Goal: Transaction & Acquisition: Purchase product/service

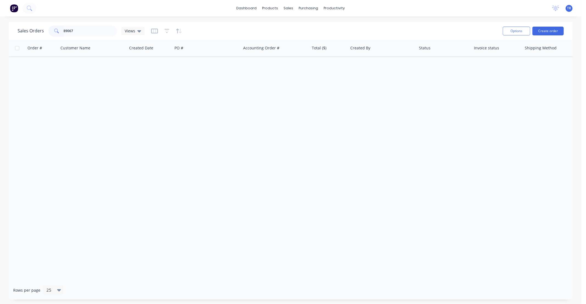
drag, startPoint x: 241, startPoint y: 102, endPoint x: 230, endPoint y: 98, distance: 11.8
click at [230, 98] on div "Order # Customer Name Created Date PO # Accounting Order # Total ($) Created By…" at bounding box center [290, 160] width 563 height 241
click at [253, 8] on link "dashboard" at bounding box center [247, 8] width 26 height 8
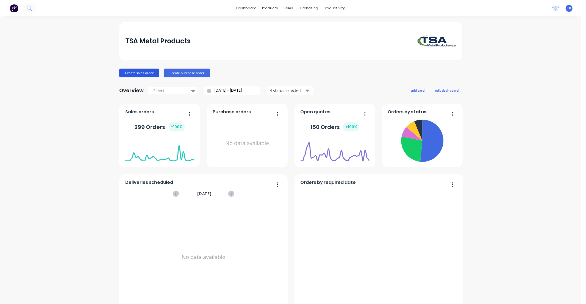
click at [140, 73] on button "Create sales order" at bounding box center [139, 73] width 40 height 9
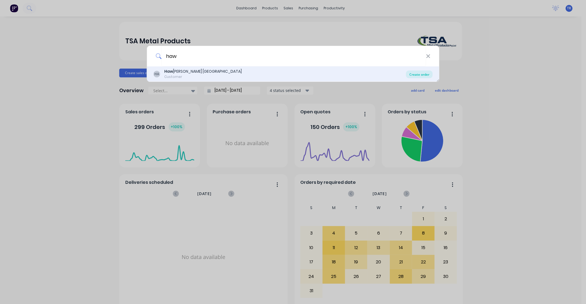
type input "haw"
click at [424, 74] on div "Create order" at bounding box center [419, 75] width 27 height 8
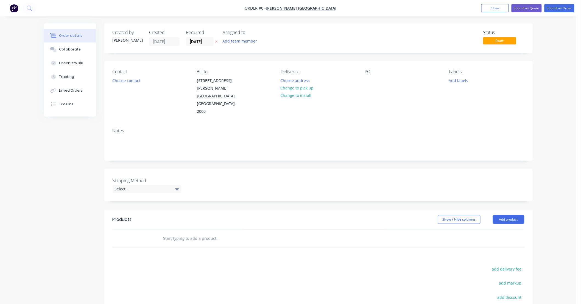
click at [191, 233] on input "text" at bounding box center [218, 238] width 110 height 11
type input "1"
click at [210, 234] on input "1" at bounding box center [218, 238] width 110 height 11
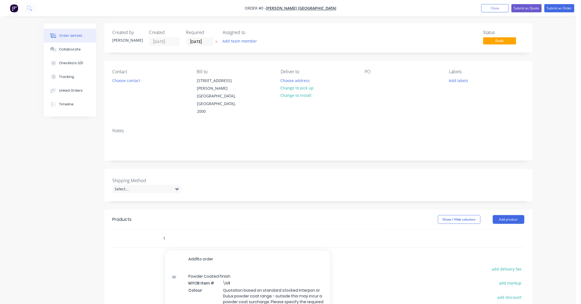
drag, startPoint x: 175, startPoint y: 231, endPoint x: 141, endPoint y: 238, distance: 33.9
click at [141, 238] on div "1 Add 1 to order Powder Coated Finish MYOB Item # \M 1 Colour Quotation based o…" at bounding box center [319, 239] width 412 height 18
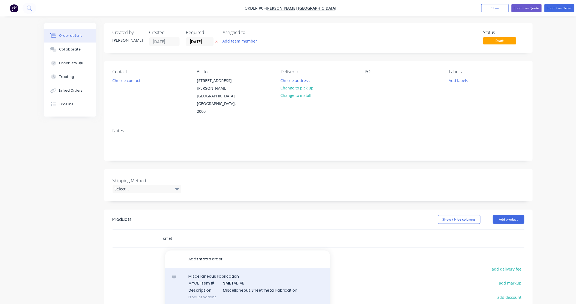
type input "smet"
click at [252, 269] on div "Miscellaneous Fabrication MYOB Item # SMET ALFAB Description Miscellaneous Shee…" at bounding box center [247, 286] width 165 height 37
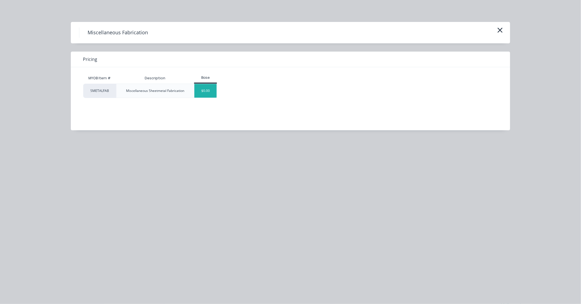
click at [211, 93] on div "$0.00" at bounding box center [205, 91] width 22 height 14
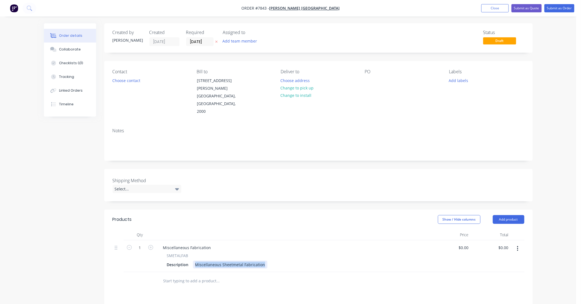
drag, startPoint x: 262, startPoint y: 258, endPoint x: 152, endPoint y: 264, distance: 110.5
click at [152, 264] on div "1 Miscellaneous Fabrication SMETALFAB Description Miscellaneous Sheetmetal Fabr…" at bounding box center [319, 256] width 412 height 32
type input "$400.00"
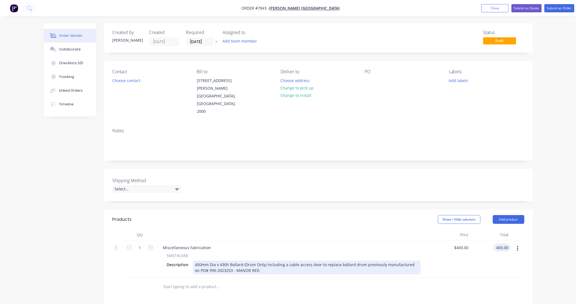
type input "$400.00"
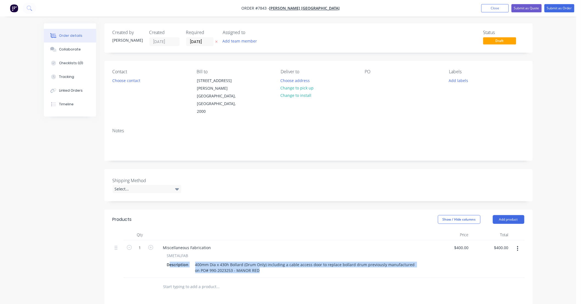
drag, startPoint x: 228, startPoint y: 262, endPoint x: 156, endPoint y: 251, distance: 72.9
click at [156, 251] on div "Miscellaneous Fabrication SMETALFAB Description 400mm Dia x 430h Bollard (Drum …" at bounding box center [293, 259] width 275 height 38
click at [265, 265] on div "400mm Dia x 430h Bollard (Drum Only) including a cable access door to replace b…" at bounding box center [307, 268] width 228 height 14
drag, startPoint x: 223, startPoint y: 260, endPoint x: 192, endPoint y: 256, distance: 32.1
click at [192, 261] on div "Description 400mm Dia x 430h Bollard (Drum Only) including a cable access door …" at bounding box center [293, 268] width 256 height 14
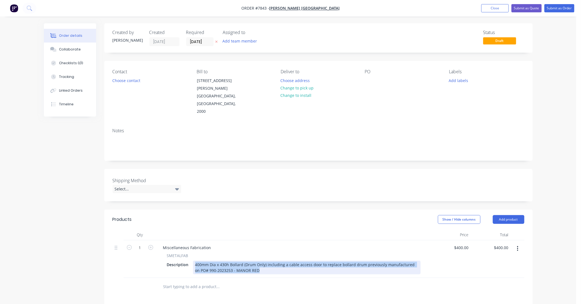
copy div "400mm Dia x 430h Bollard (Drum Only) including a cable access door to replace b…"
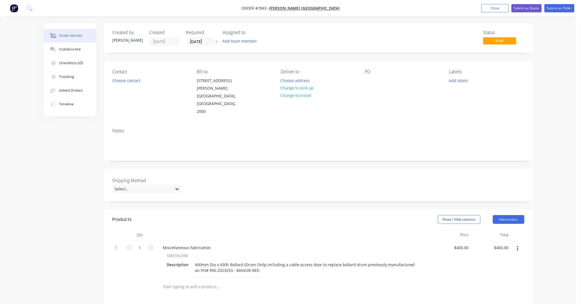
click at [224, 281] on input "text" at bounding box center [218, 286] width 110 height 11
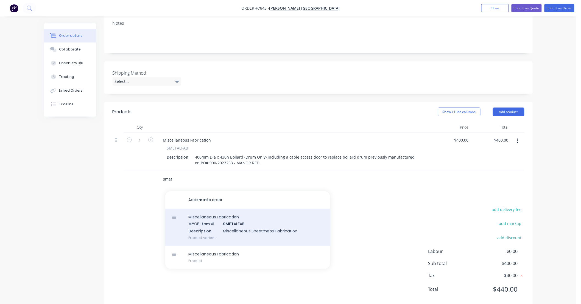
scroll to position [112, 0]
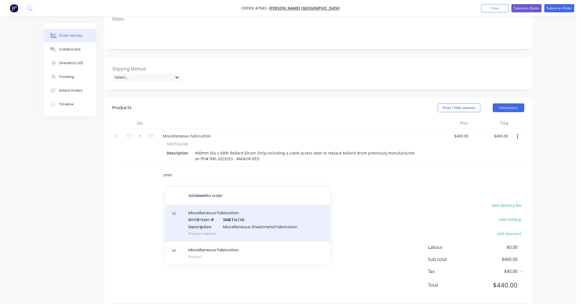
type input "smet"
click at [271, 218] on div "Miscellaneous Fabrication MYOB Item # SMET ALFAB Description Miscellaneous Shee…" at bounding box center [247, 223] width 165 height 37
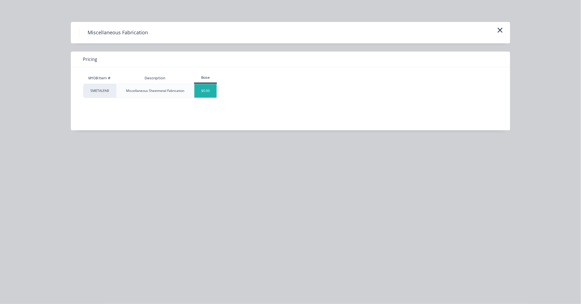
click at [209, 91] on div "$0.00" at bounding box center [205, 91] width 22 height 14
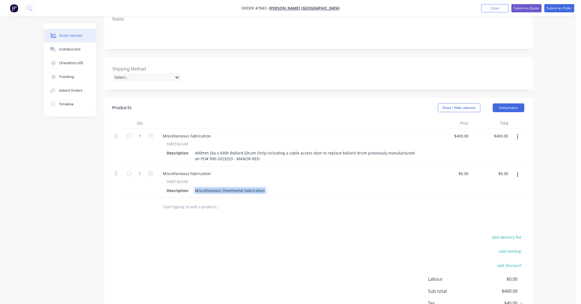
drag, startPoint x: 263, startPoint y: 182, endPoint x: 160, endPoint y: 183, distance: 102.7
click at [161, 184] on div "SMETALFAB Description Miscellaneous Sheetmetal Fabrication" at bounding box center [294, 187] width 270 height 16
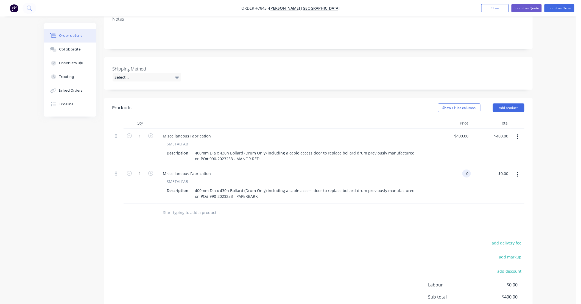
type input "$0.00"
click at [257, 231] on div "Products Show / Hide columns Add product Qty Price Total 1 Miscellaneous Fabric…" at bounding box center [318, 220] width 428 height 244
type input "2"
click at [215, 207] on input "text" at bounding box center [218, 212] width 110 height 11
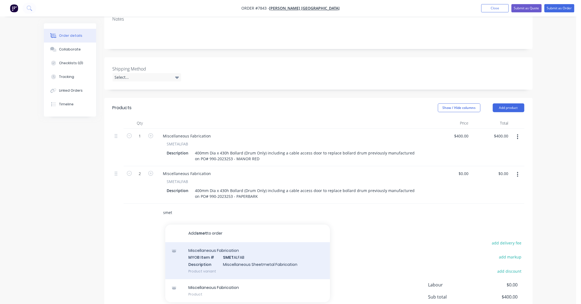
type input "smet"
click at [248, 248] on div "Miscellaneous Fabrication MYOB Item # SMET ALFAB Description Miscellaneous Shee…" at bounding box center [247, 260] width 165 height 37
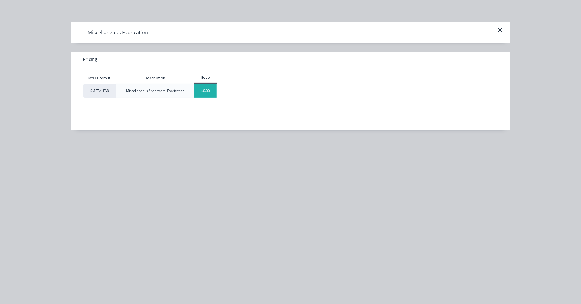
click at [208, 91] on div "$0.00" at bounding box center [205, 91] width 22 height 14
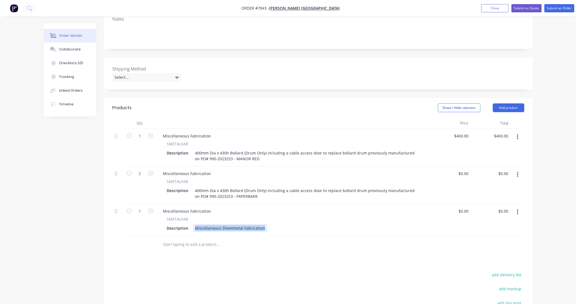
drag, startPoint x: 263, startPoint y: 220, endPoint x: 156, endPoint y: 212, distance: 107.6
click at [156, 212] on div "1 Miscellaneous Fabrication SMETALFAB Description Miscellaneous Sheetmetal Fabr…" at bounding box center [319, 220] width 412 height 32
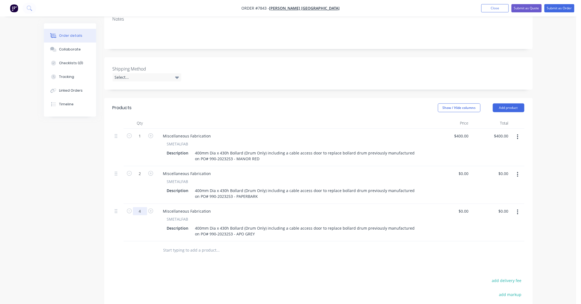
type input "4"
click at [183, 245] on input "text" at bounding box center [218, 250] width 110 height 11
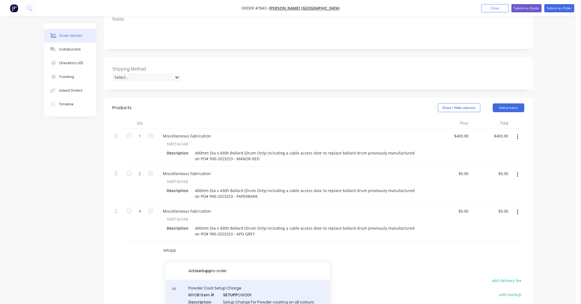
type input "setupp"
click at [260, 286] on div "Powder Coat Setup Charge MYOB Item # SETUPP OWDER Description Setup Charge For …" at bounding box center [247, 304] width 165 height 49
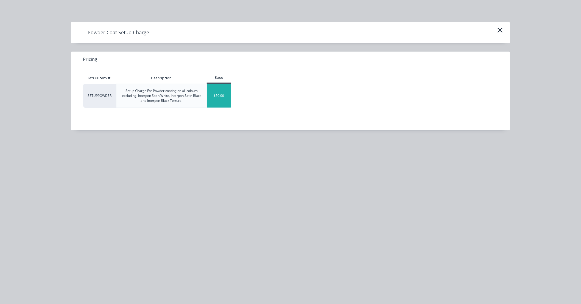
click at [223, 94] on div "$50.00" at bounding box center [219, 96] width 24 height 24
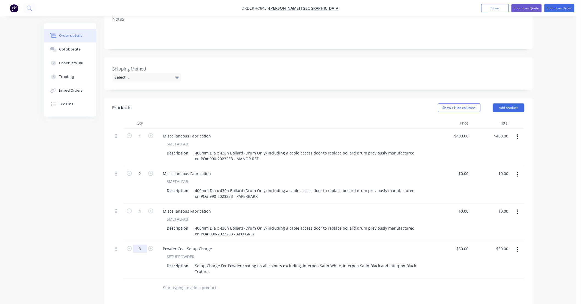
type input "3"
type input "$150.00"
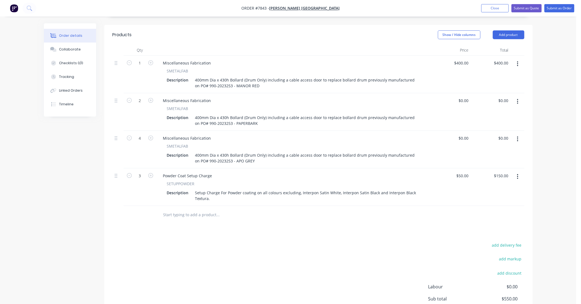
scroll to position [193, 0]
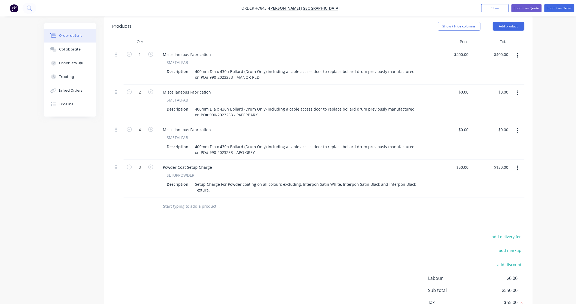
click at [198, 201] on input "text" at bounding box center [218, 206] width 110 height 11
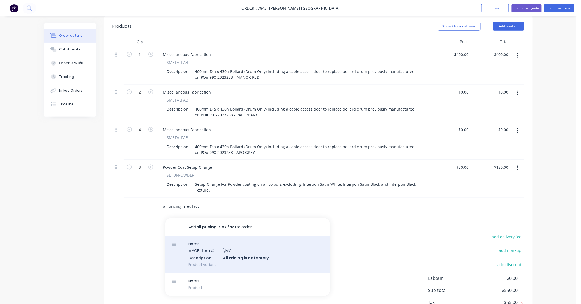
type input "all pricing is ex fact"
click at [271, 254] on div "Notes MYOB Item # \MO Description All Pricing is ex fact ory. Product variant" at bounding box center [247, 254] width 165 height 37
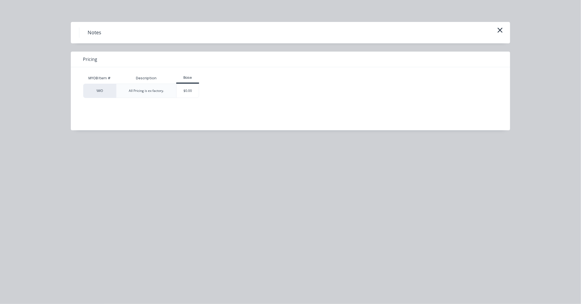
click at [200, 89] on div "\MO All Pricing is ex factory. $0.00" at bounding box center [286, 91] width 406 height 14
click at [194, 91] on div "$0.00" at bounding box center [188, 91] width 22 height 14
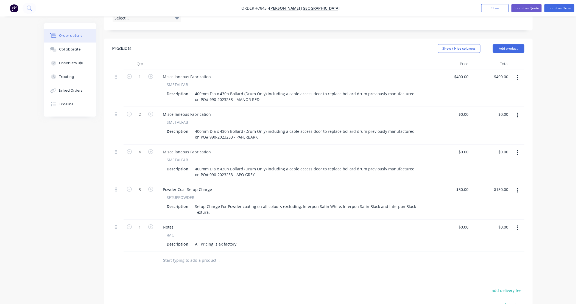
scroll to position [152, 0]
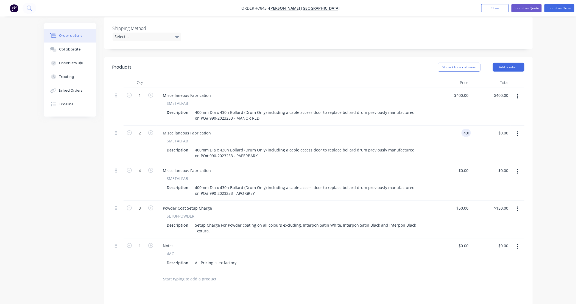
type input "$400.00"
type input "$800.00"
type input "$400.00"
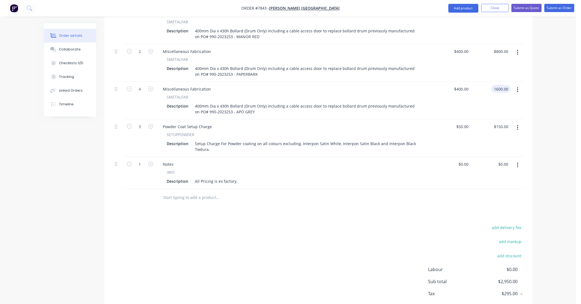
type input "$1,600.00"
click at [550, 182] on div "Order details Collaborate Checklists 0/0 Tracking Linked Orders Timeline Order …" at bounding box center [288, 50] width 576 height 569
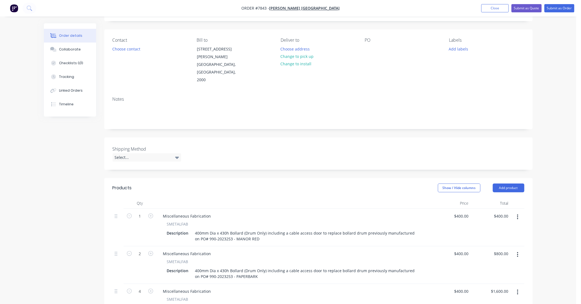
scroll to position [0, 0]
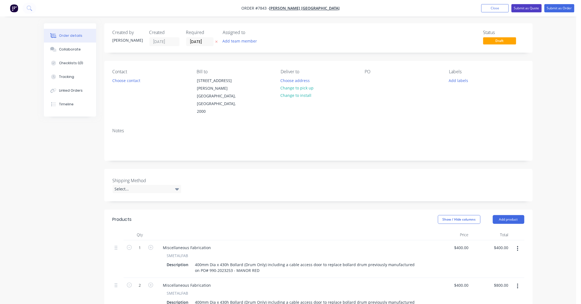
click at [533, 9] on button "Submit as Quote" at bounding box center [526, 8] width 30 height 8
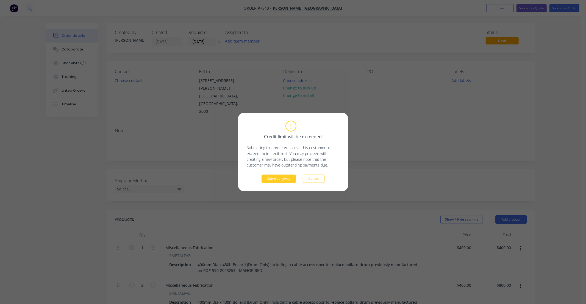
click at [273, 179] on button "Submit anyway" at bounding box center [278, 179] width 35 height 8
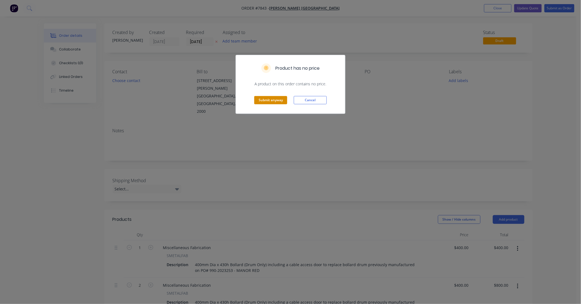
click at [276, 101] on button "Submit anyway" at bounding box center [270, 100] width 33 height 8
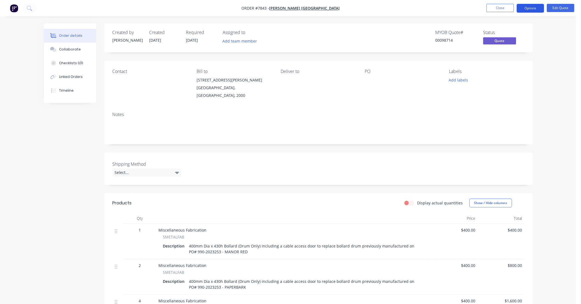
click at [531, 9] on button "Options" at bounding box center [530, 8] width 27 height 9
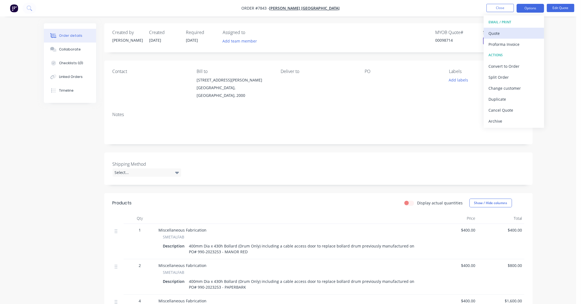
click at [503, 32] on div "Quote" at bounding box center [514, 33] width 51 height 8
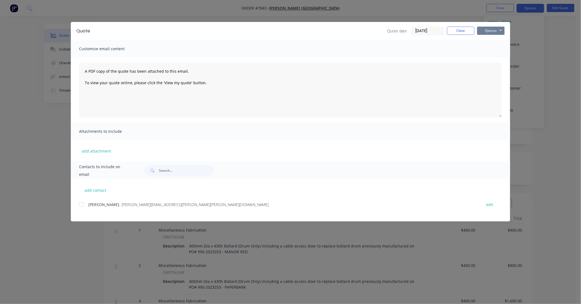
click at [494, 30] on button "Options" at bounding box center [490, 31] width 27 height 8
click at [495, 40] on button "Preview" at bounding box center [494, 40] width 35 height 9
